Goal: Task Accomplishment & Management: Use online tool/utility

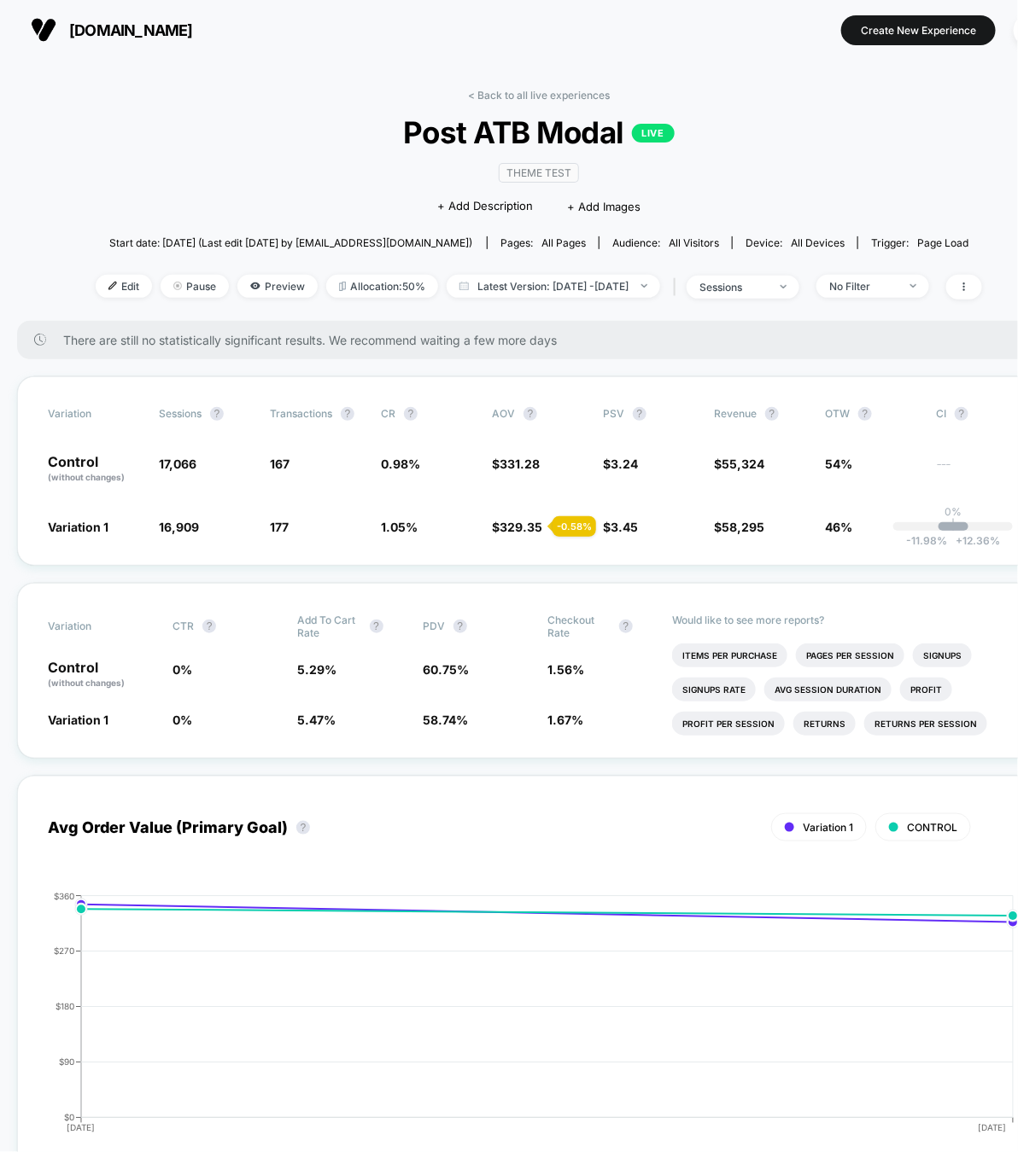
click at [738, 342] on span "There are still no statistically significant results. We recommend waiting a fe…" at bounding box center [544, 340] width 963 height 15
click at [860, 385] on div "Variation Sessions ? Transactions ? CR ? AOV ? PSV ? Revenue ? OTW ? CI ? Contr…" at bounding box center [538, 471] width 1043 height 190
click at [897, 285] on div "No Filter" at bounding box center [863, 286] width 68 height 13
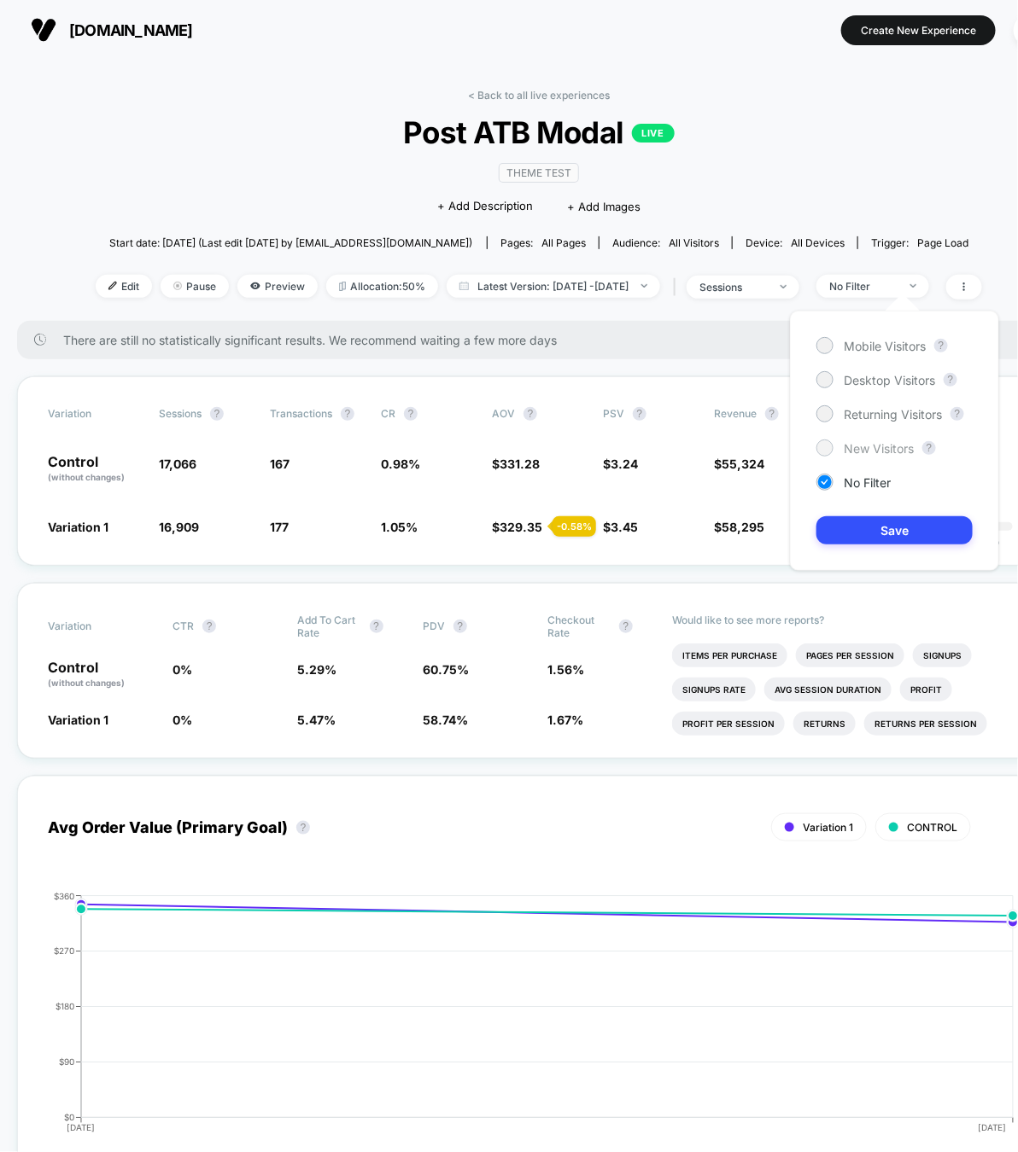
click at [878, 445] on span "New Visitors" at bounding box center [878, 448] width 70 height 15
click at [897, 526] on button "Save" at bounding box center [894, 530] width 156 height 28
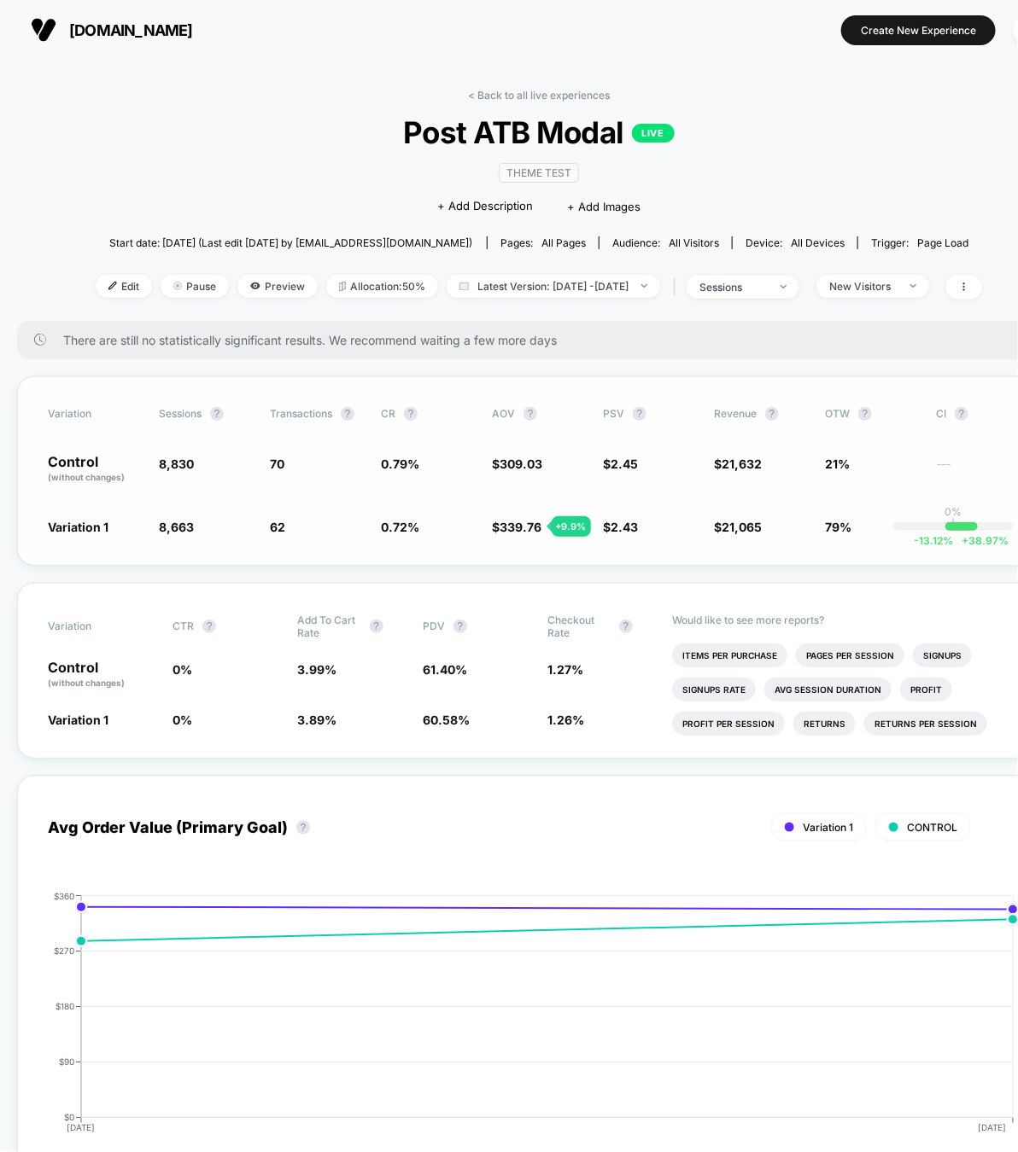
click at [569, 524] on div "+ 9.9 %" at bounding box center [570, 526] width 39 height 20
click at [559, 516] on div "+ 9.9 %" at bounding box center [570, 526] width 39 height 20
click at [929, 288] on span "New Visitors" at bounding box center [872, 286] width 113 height 23
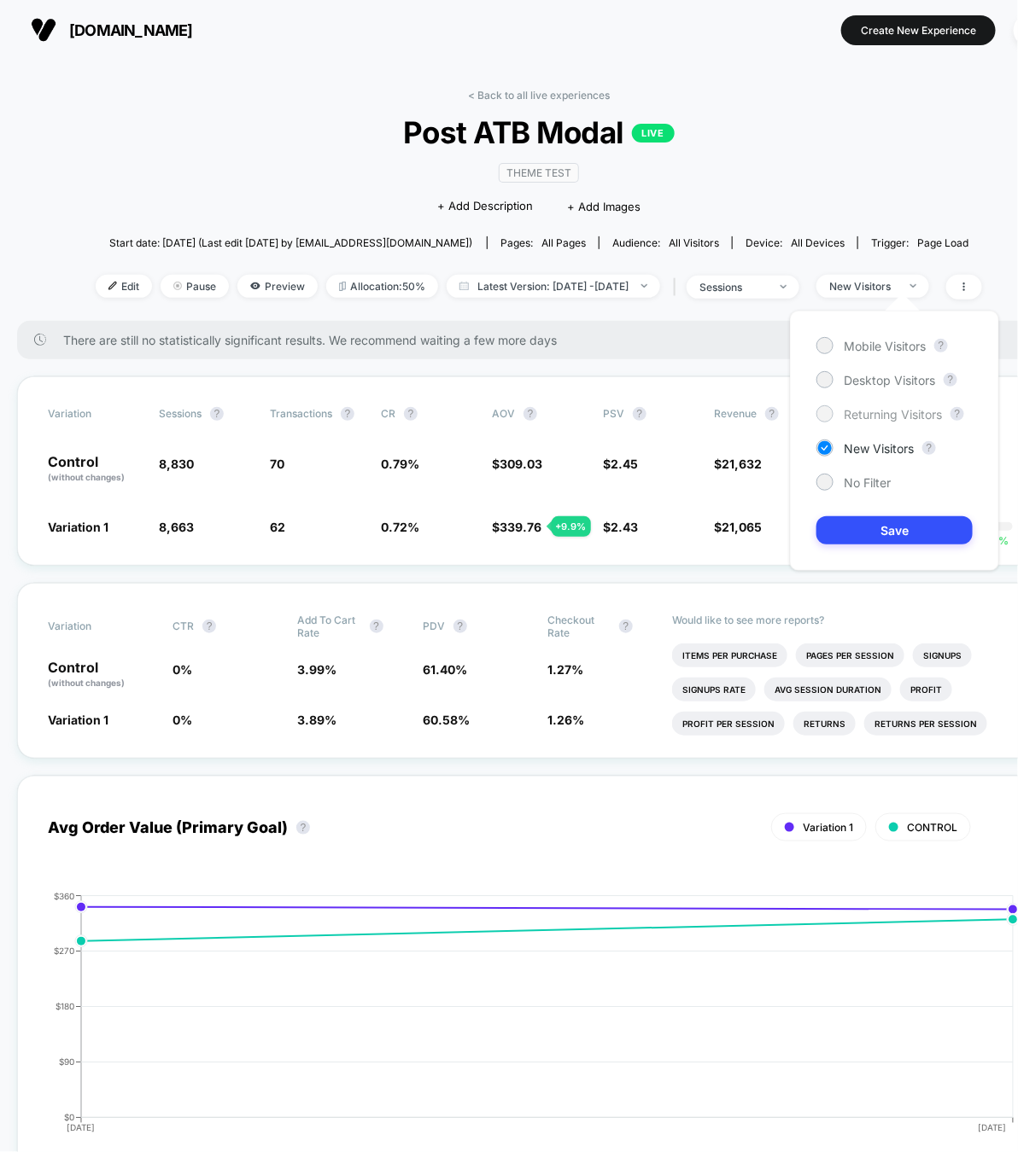
click at [881, 416] on span "Returning Visitors" at bounding box center [892, 414] width 98 height 15
click at [890, 539] on button "Save" at bounding box center [894, 530] width 156 height 28
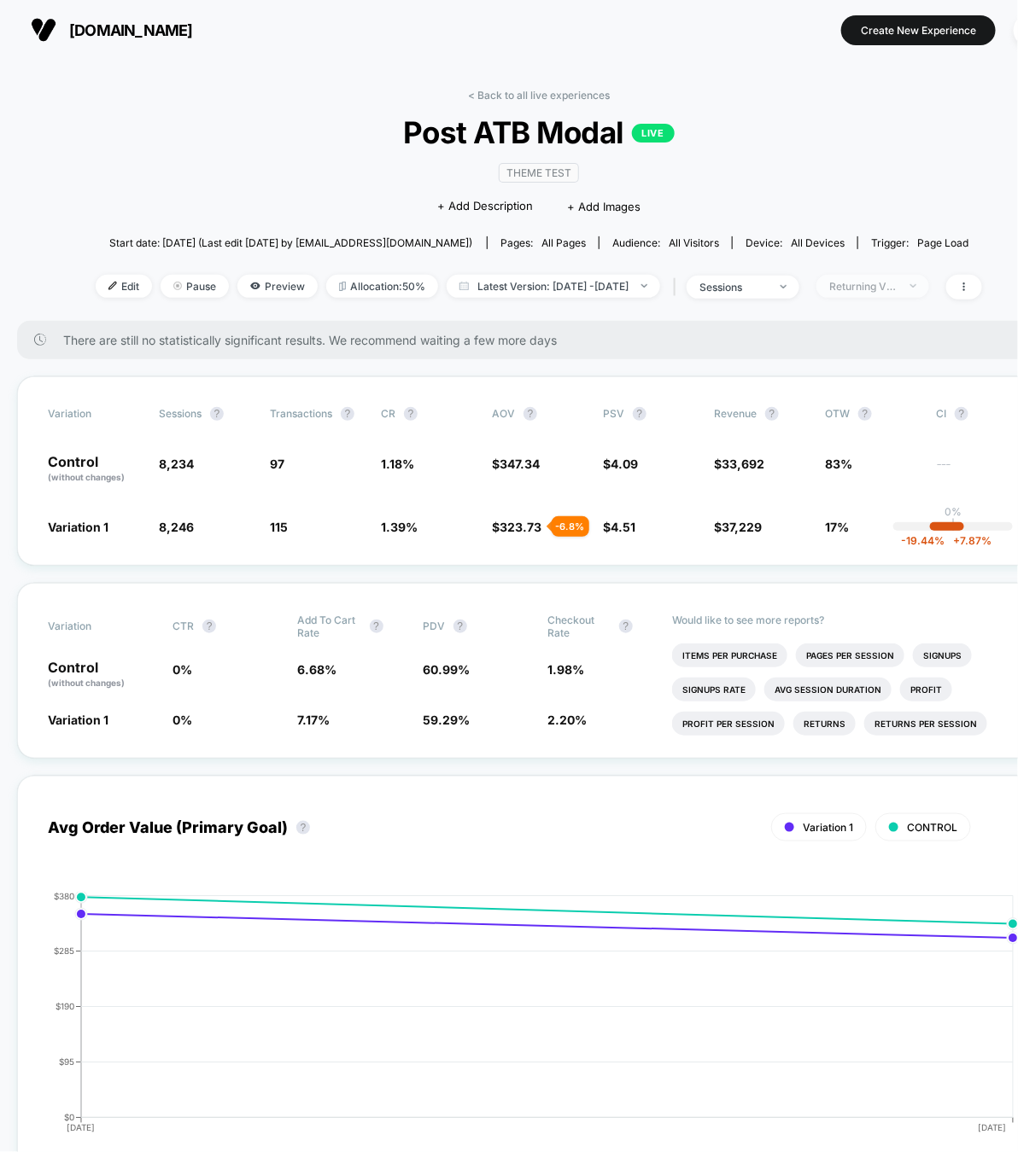
click at [897, 289] on div "Returning Visitors" at bounding box center [863, 286] width 68 height 13
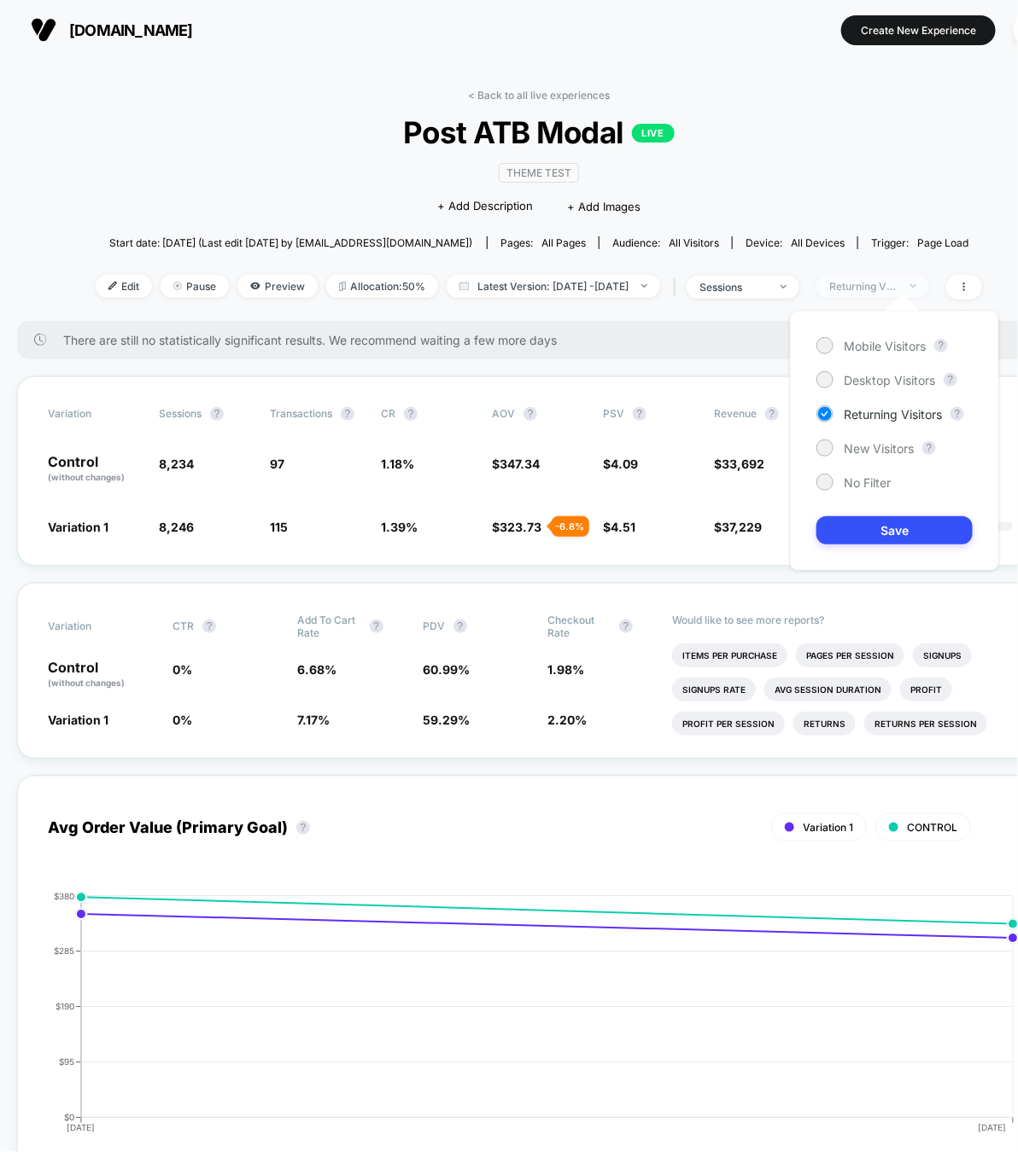
click at [897, 283] on div "Returning Visitors" at bounding box center [863, 286] width 68 height 13
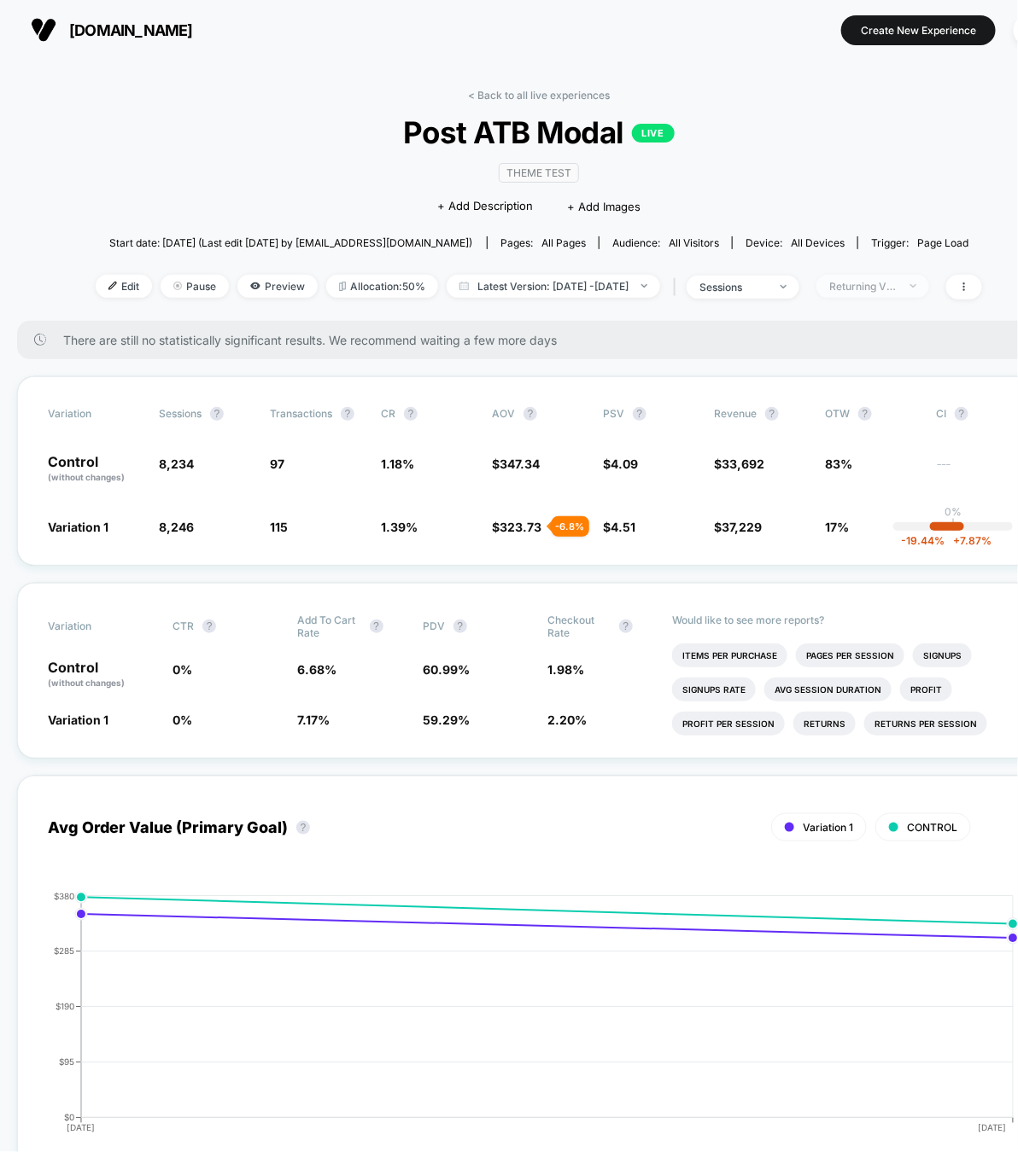
click at [897, 283] on div "Returning Visitors" at bounding box center [863, 286] width 68 height 13
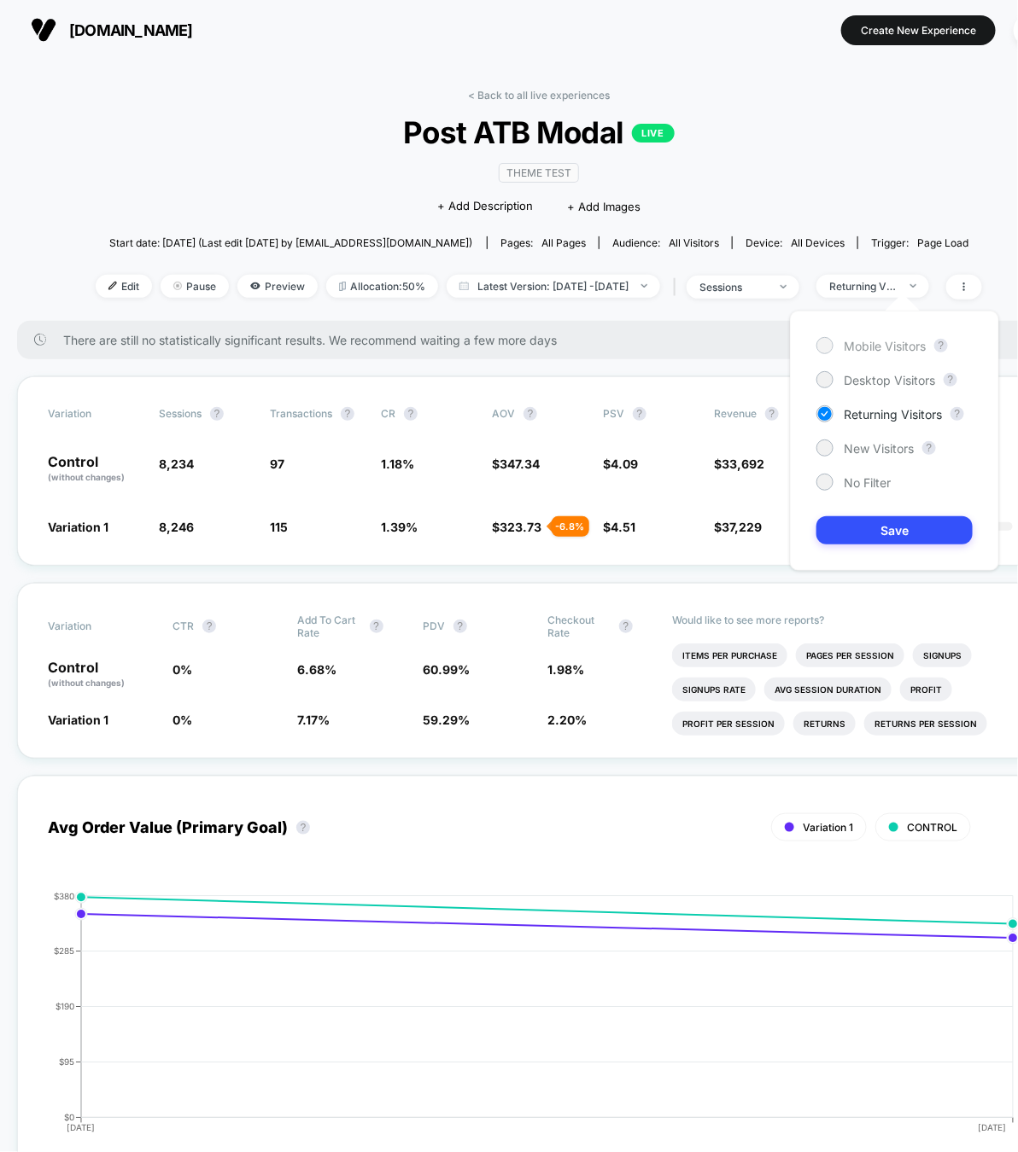
click at [897, 335] on div "Mobile Visitors ? Desktop Visitors ? Returning Visitors ? New Visitors ? No Fil…" at bounding box center [894, 441] width 209 height 260
click at [903, 378] on span "Desktop Visitors" at bounding box center [888, 380] width 91 height 15
click at [916, 518] on button "Save" at bounding box center [894, 530] width 156 height 28
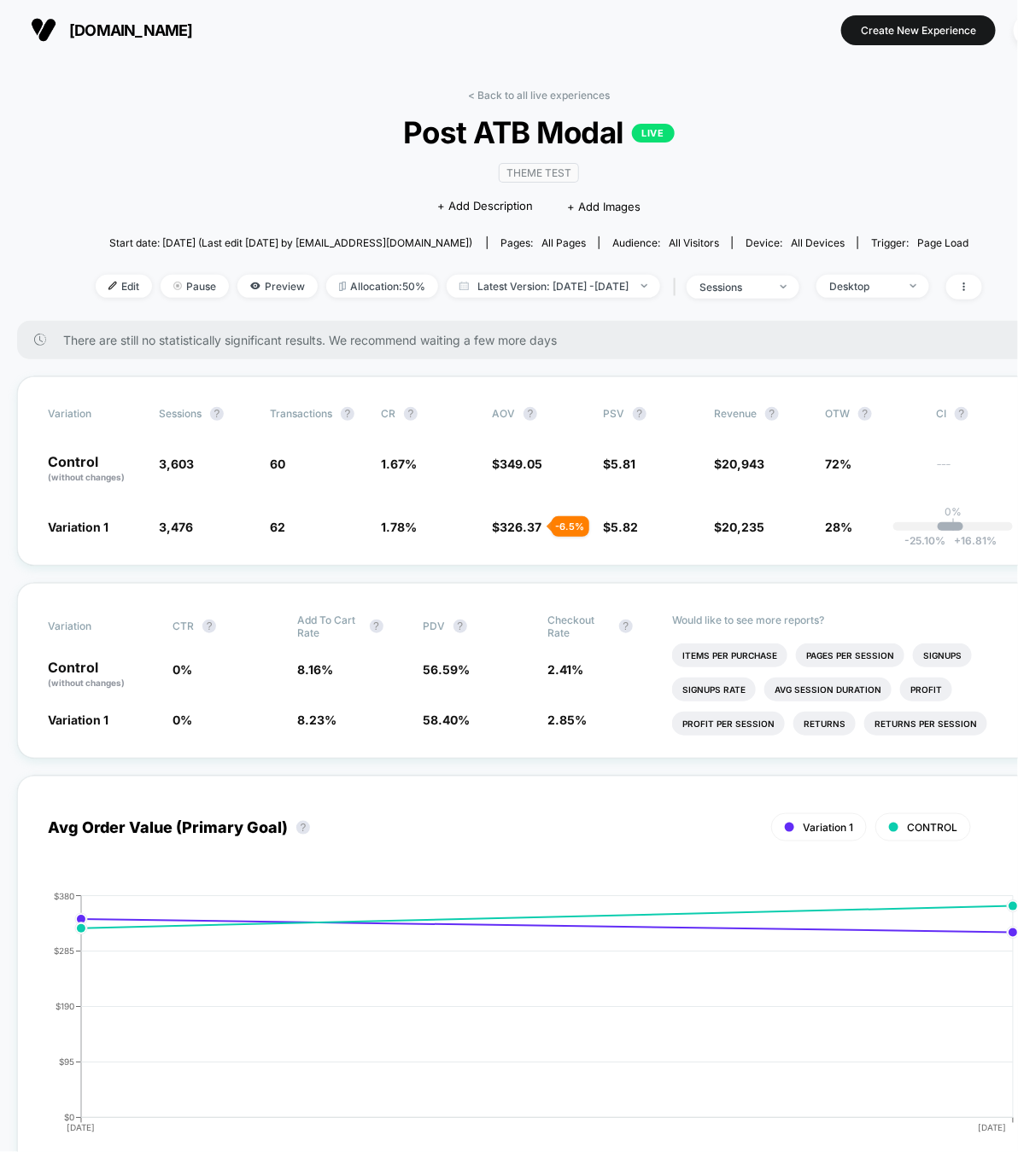
click at [894, 294] on div "Edit Pause Preview Allocation: 50% Latest Version: [DATE] - [DATE] | sessions D…" at bounding box center [539, 287] width 886 height 25
click at [900, 294] on span "Desktop" at bounding box center [872, 286] width 113 height 23
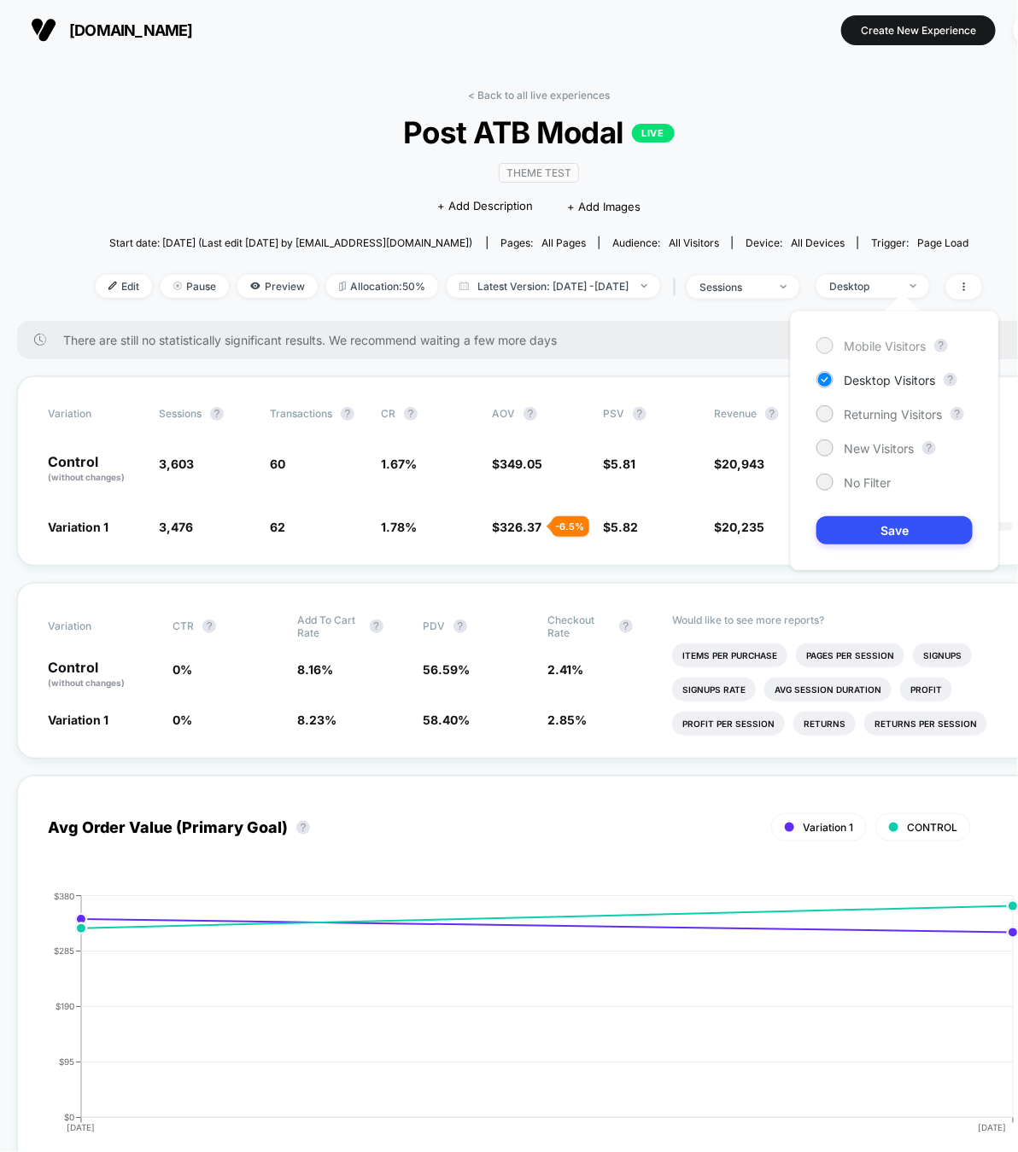
click at [895, 339] on span "Mobile Visitors" at bounding box center [884, 346] width 82 height 15
click at [898, 537] on button "Save" at bounding box center [894, 530] width 156 height 28
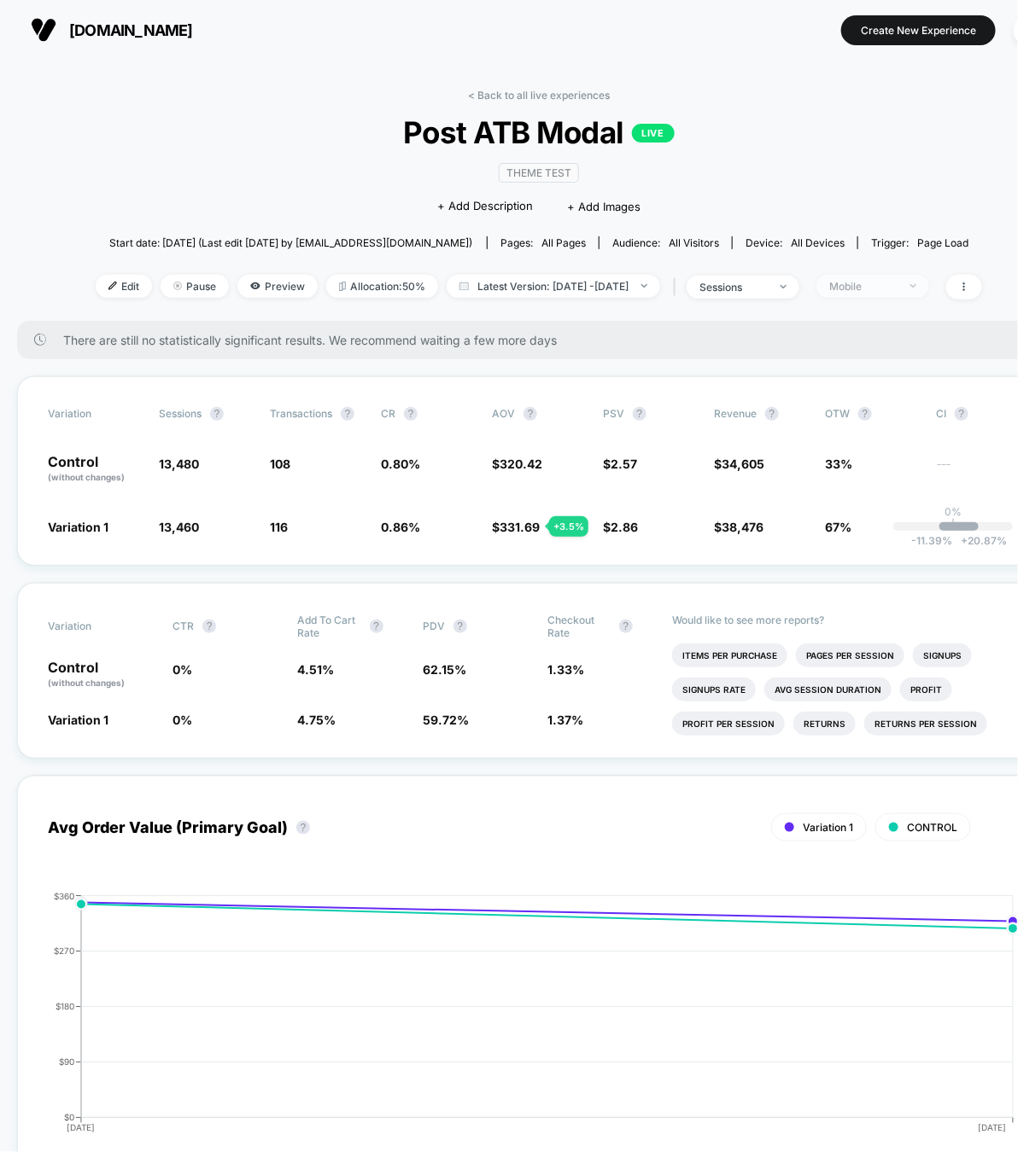
click at [911, 292] on span "Mobile" at bounding box center [872, 286] width 113 height 23
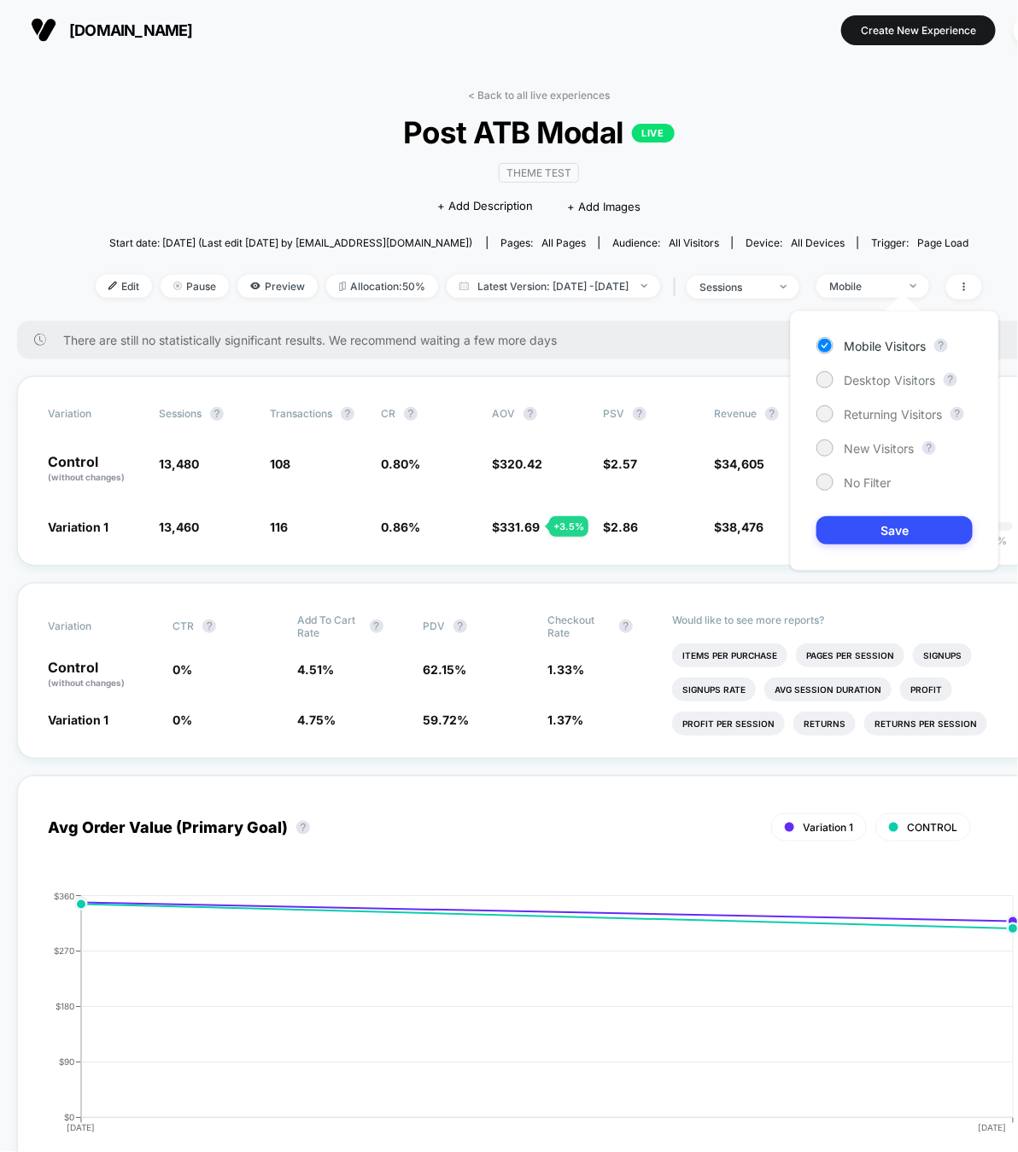
click at [889, 438] on div "Mobile Visitors ? Desktop Visitors ? Returning Visitors ? New Visitors ? No Fil…" at bounding box center [894, 441] width 209 height 260
click at [879, 443] on span "New Visitors" at bounding box center [878, 448] width 70 height 15
click at [915, 542] on button "Save" at bounding box center [894, 530] width 156 height 28
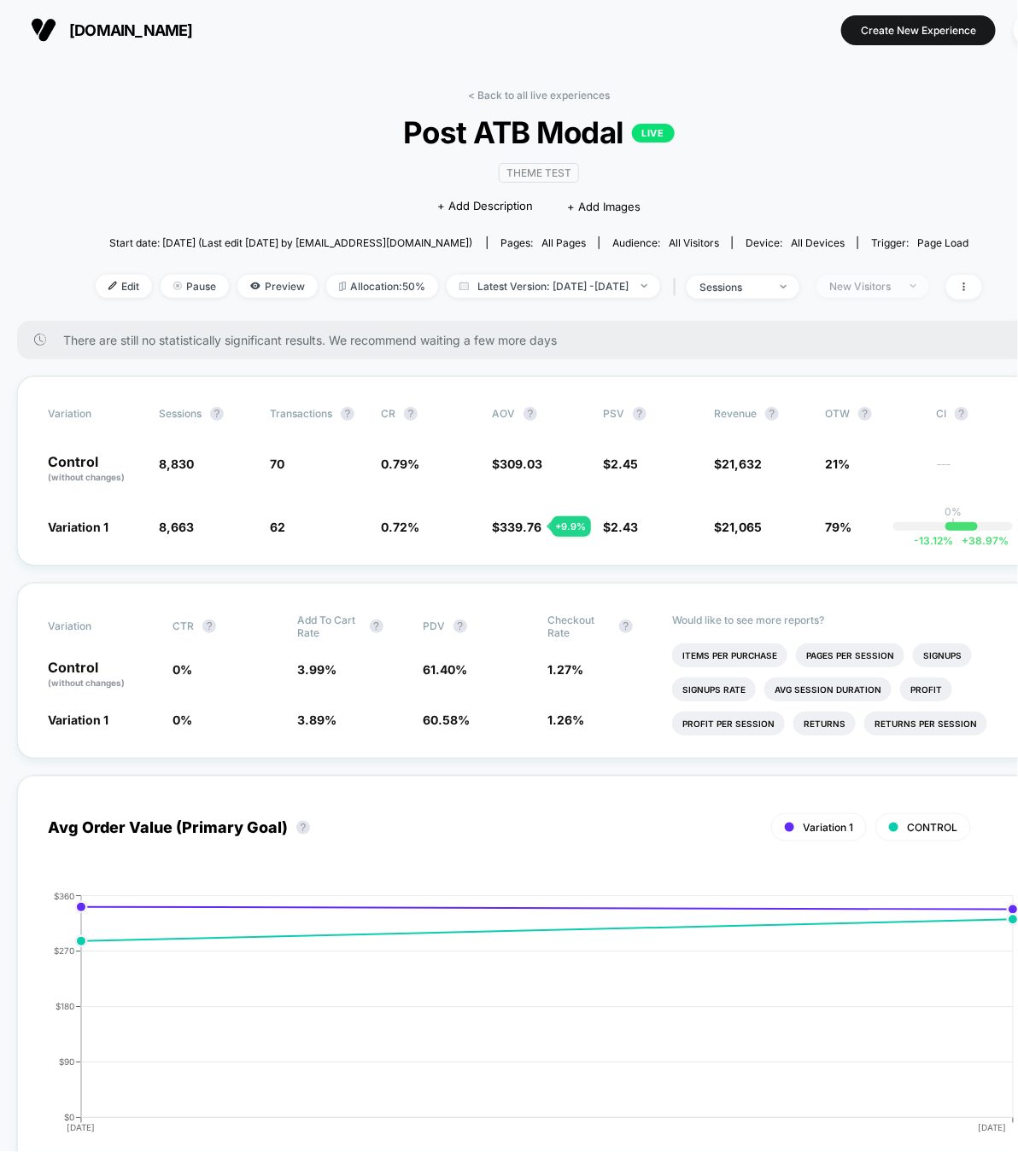
click at [897, 288] on div "New Visitors" at bounding box center [863, 286] width 68 height 13
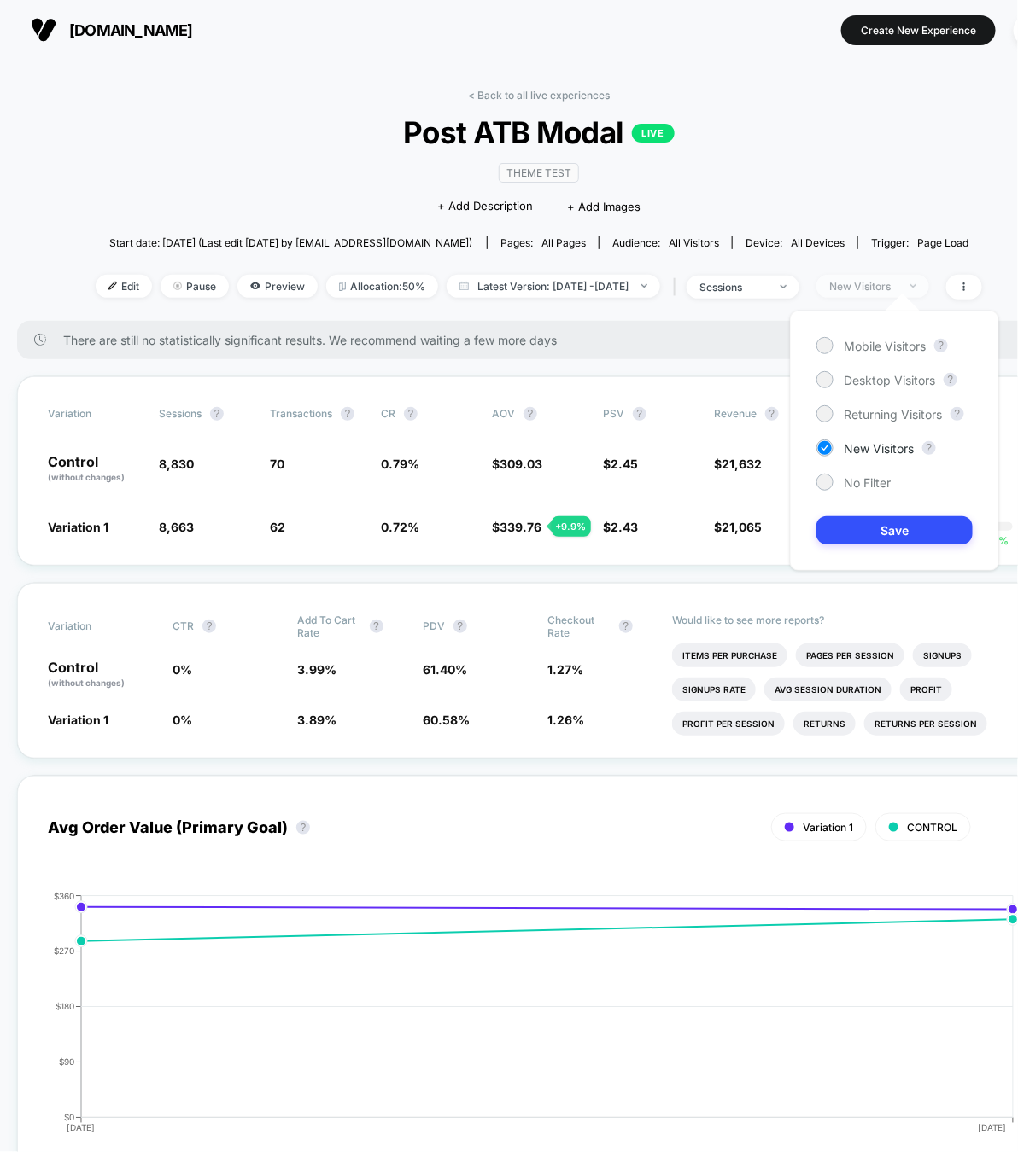
click at [897, 288] on div "New Visitors" at bounding box center [863, 286] width 68 height 13
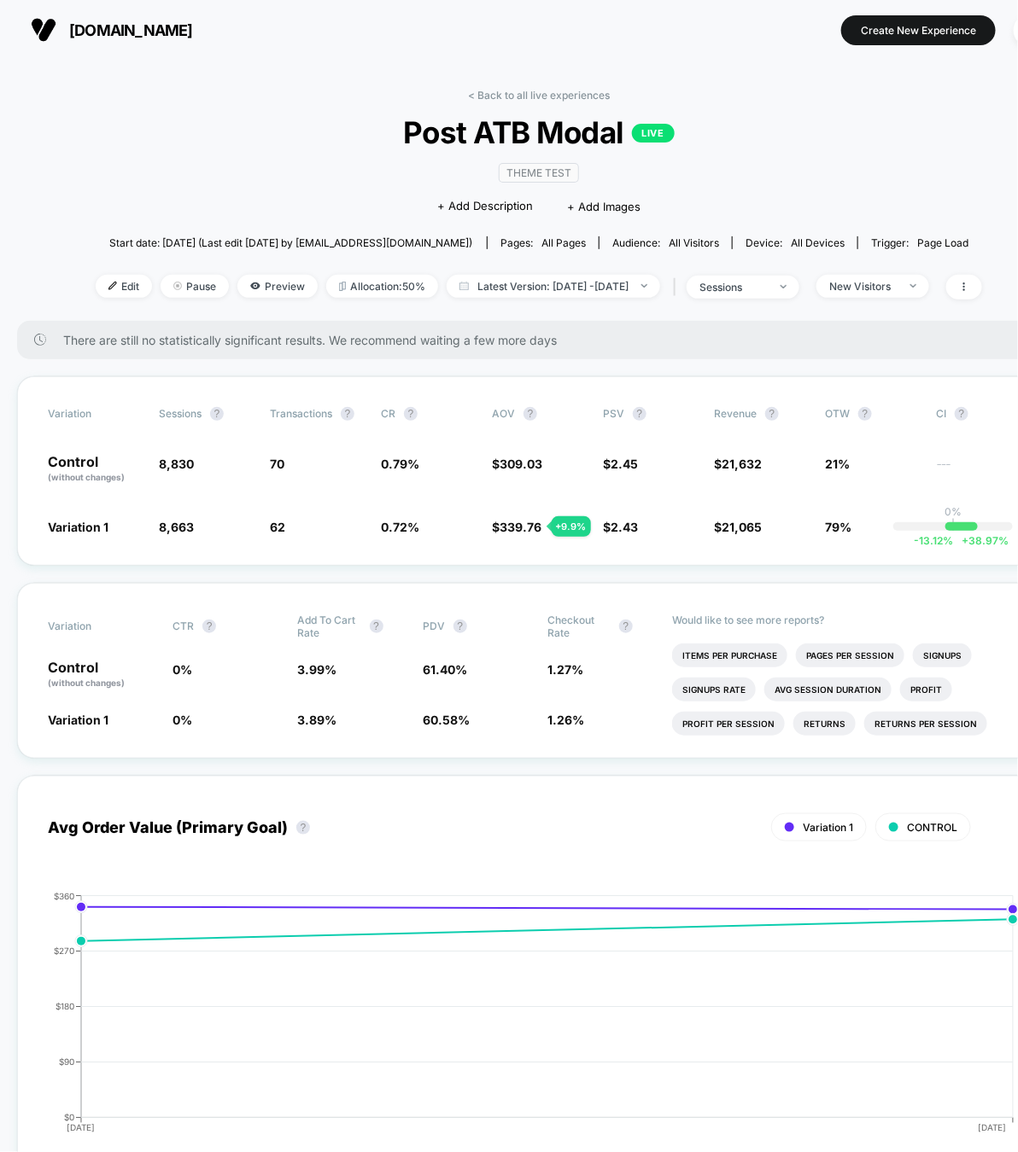
click at [899, 344] on span "There are still no statistically significant results. We recommend waiting a fe…" at bounding box center [544, 340] width 963 height 15
